Goal: Check status: Check status

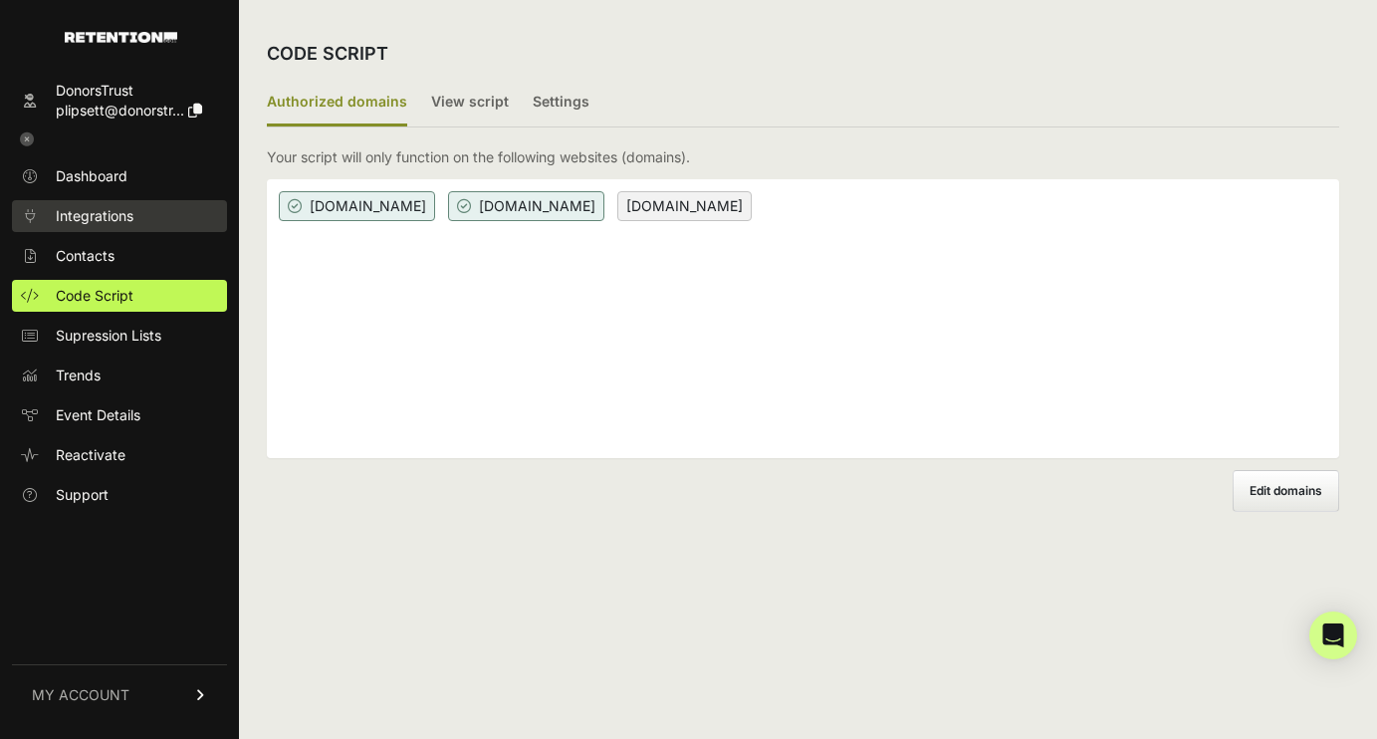
click at [97, 220] on span "Integrations" at bounding box center [95, 216] width 78 height 20
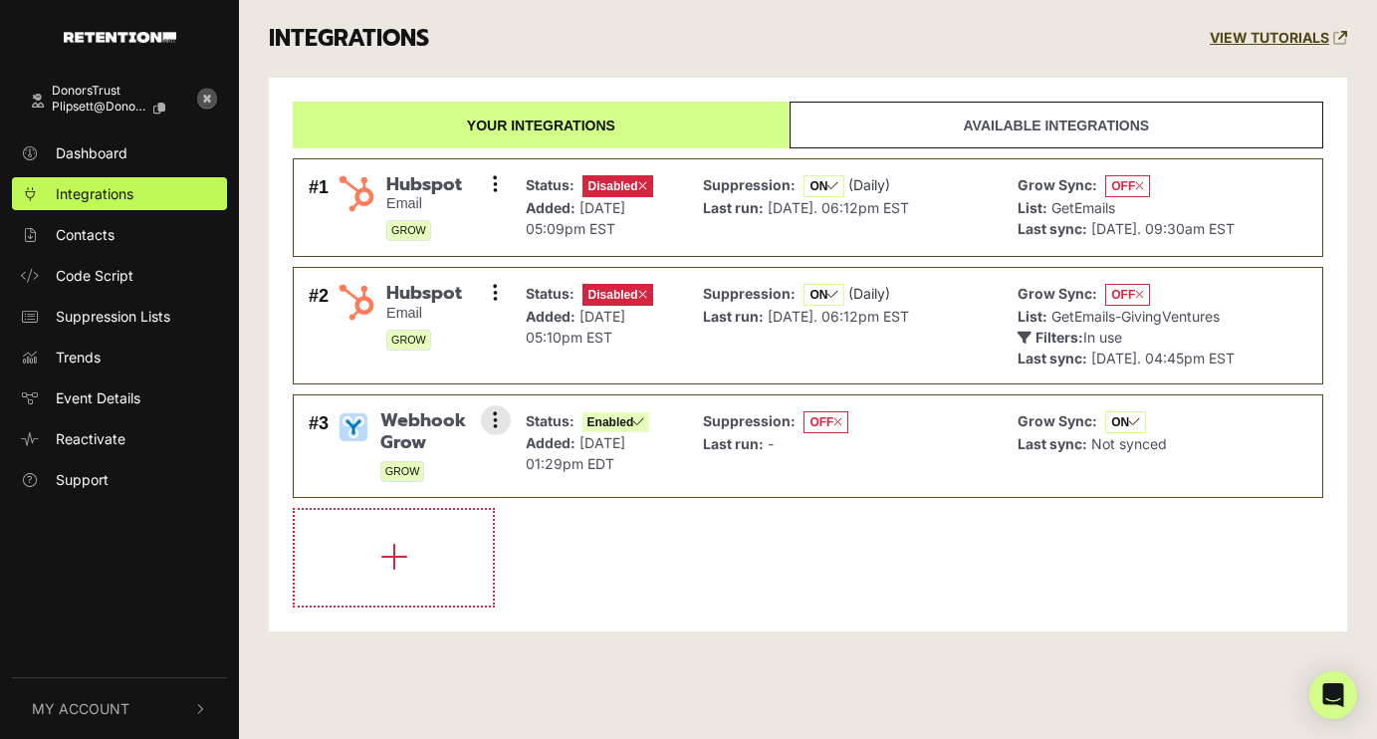
click at [411, 430] on span "Webhook Grow" at bounding box center [438, 431] width 116 height 43
click at [507, 416] on button at bounding box center [496, 420] width 30 height 30
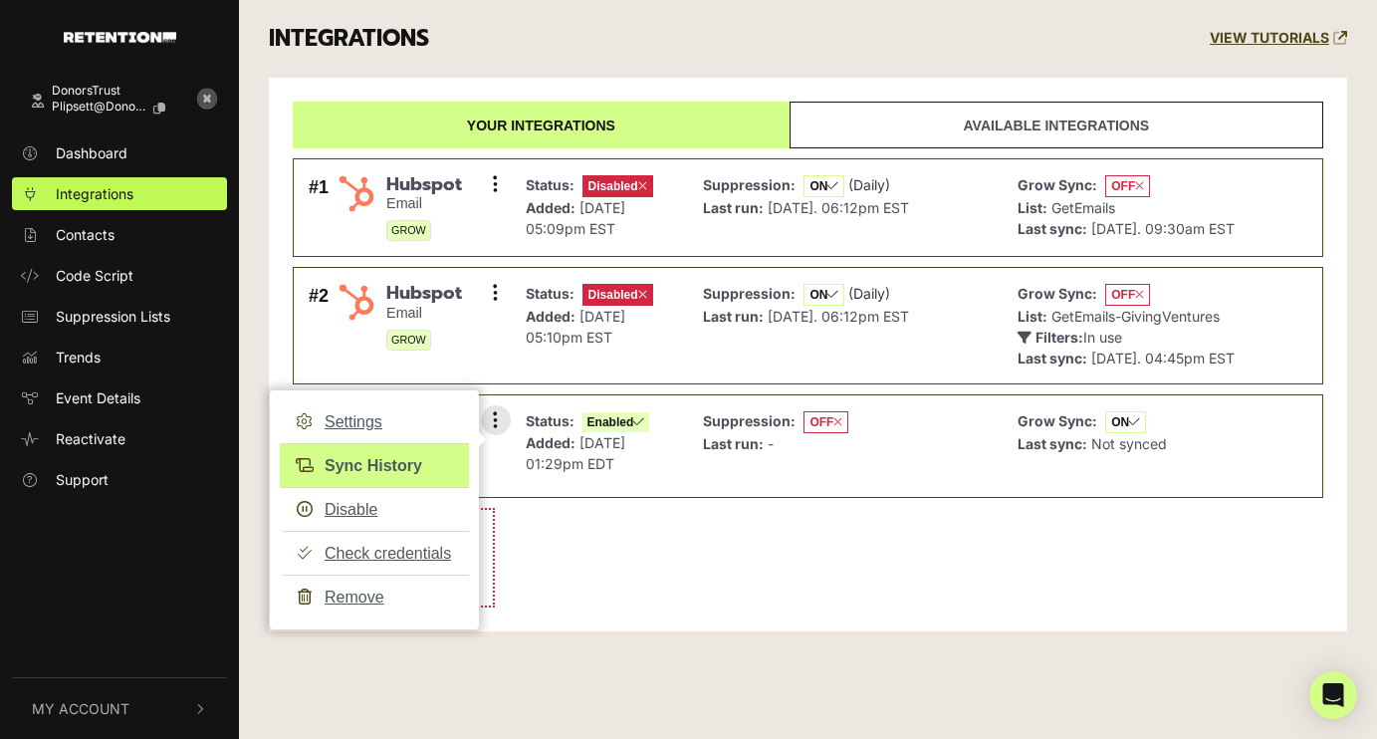
click at [375, 466] on link "Sync History" at bounding box center [374, 465] width 189 height 45
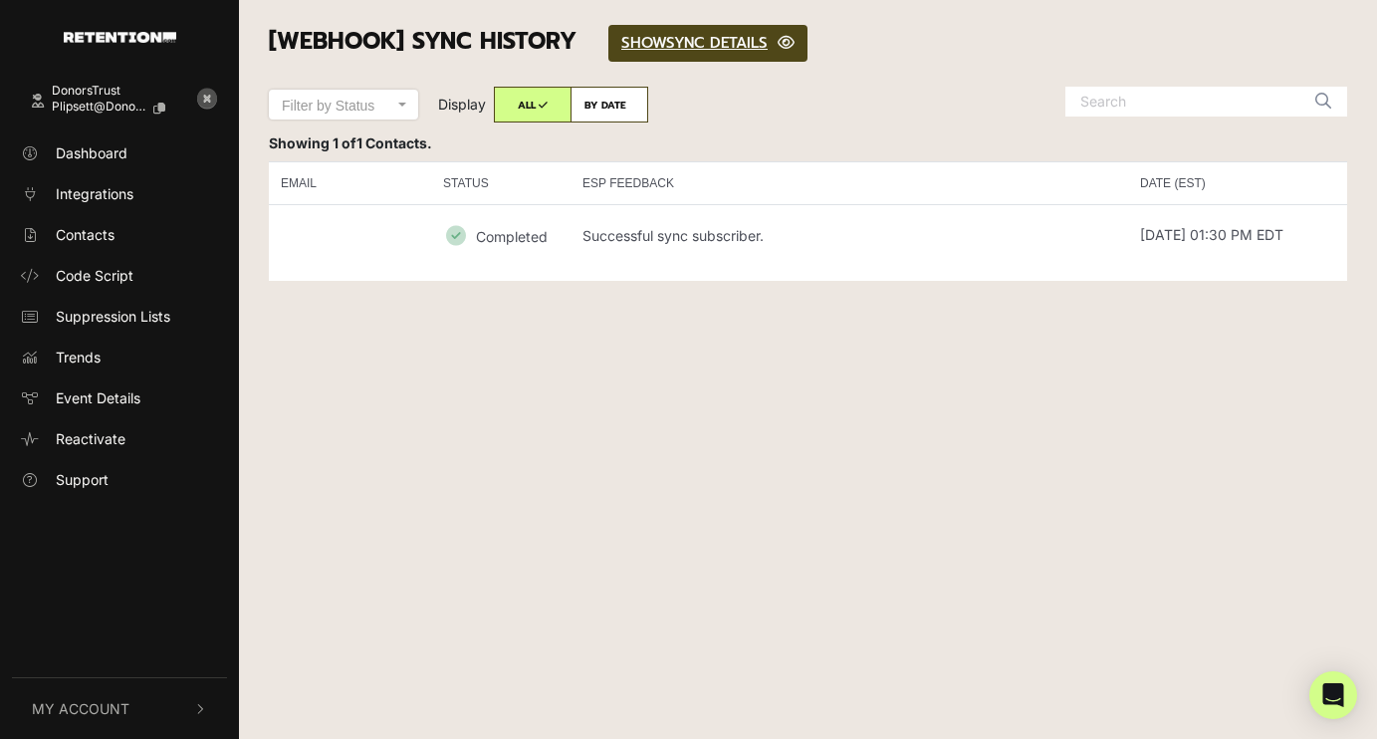
click at [510, 236] on small "Completed" at bounding box center [512, 235] width 72 height 17
click at [664, 244] on td "Successful sync subscriber." at bounding box center [850, 234] width 558 height 61
